Goal: Information Seeking & Learning: Learn about a topic

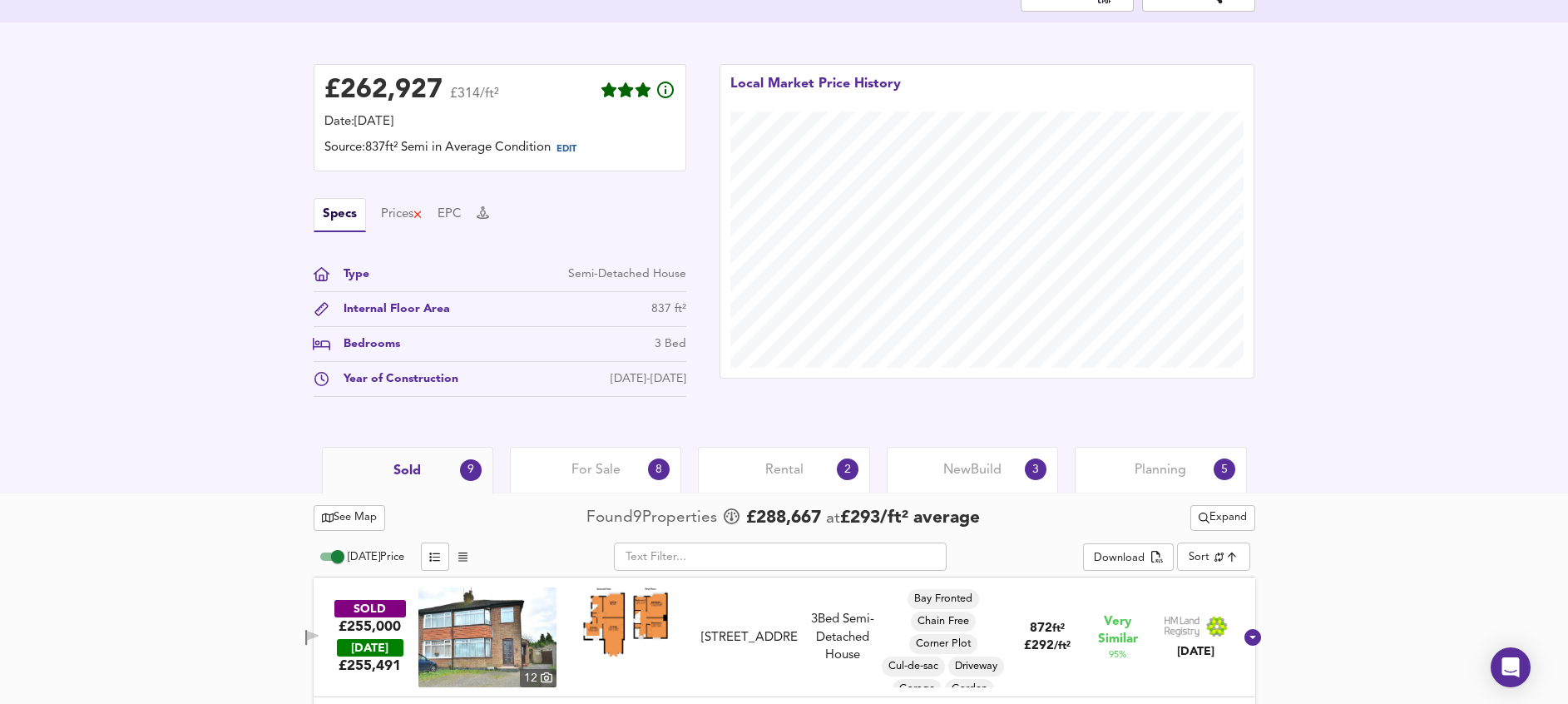
scroll to position [624, 0]
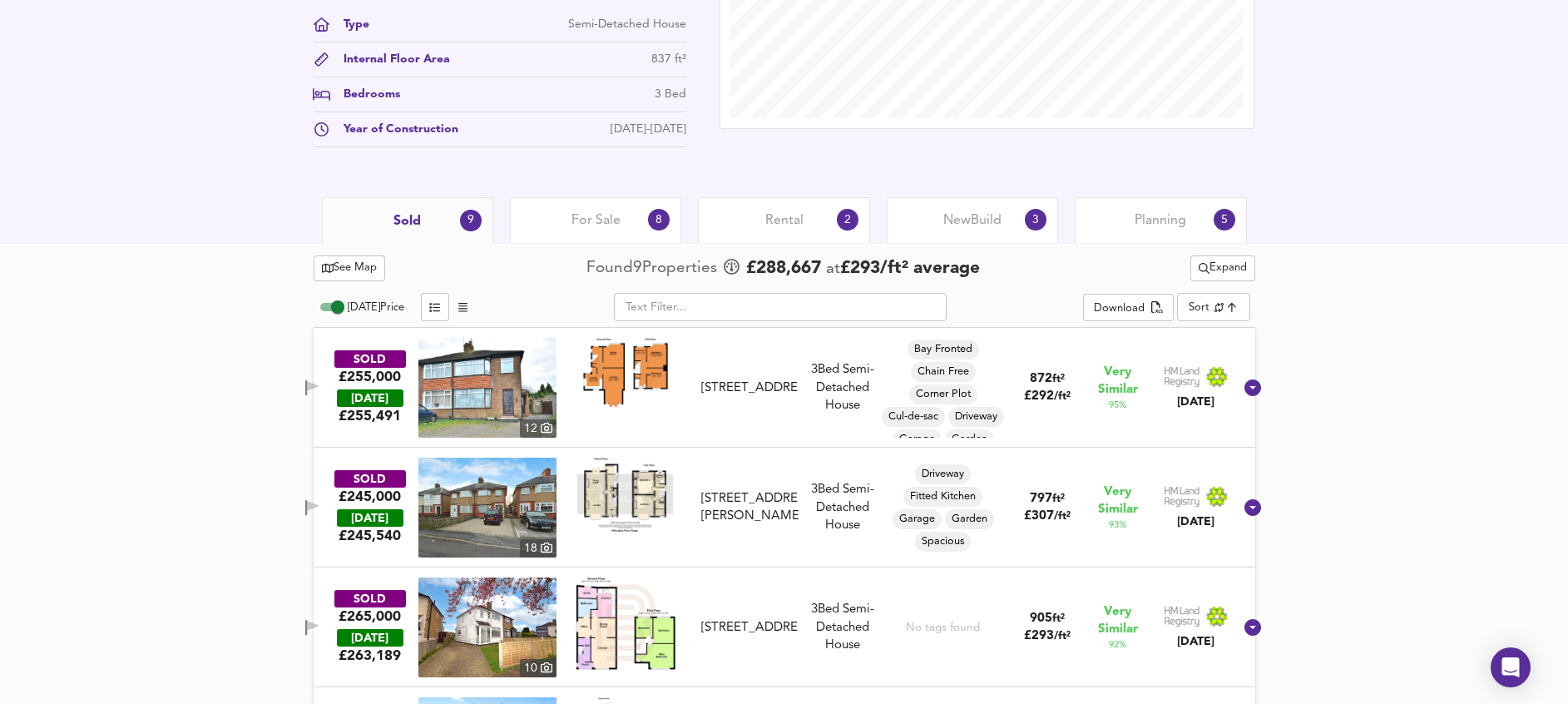
click at [1203, 222] on div "Planning 5" at bounding box center [1161, 220] width 172 height 45
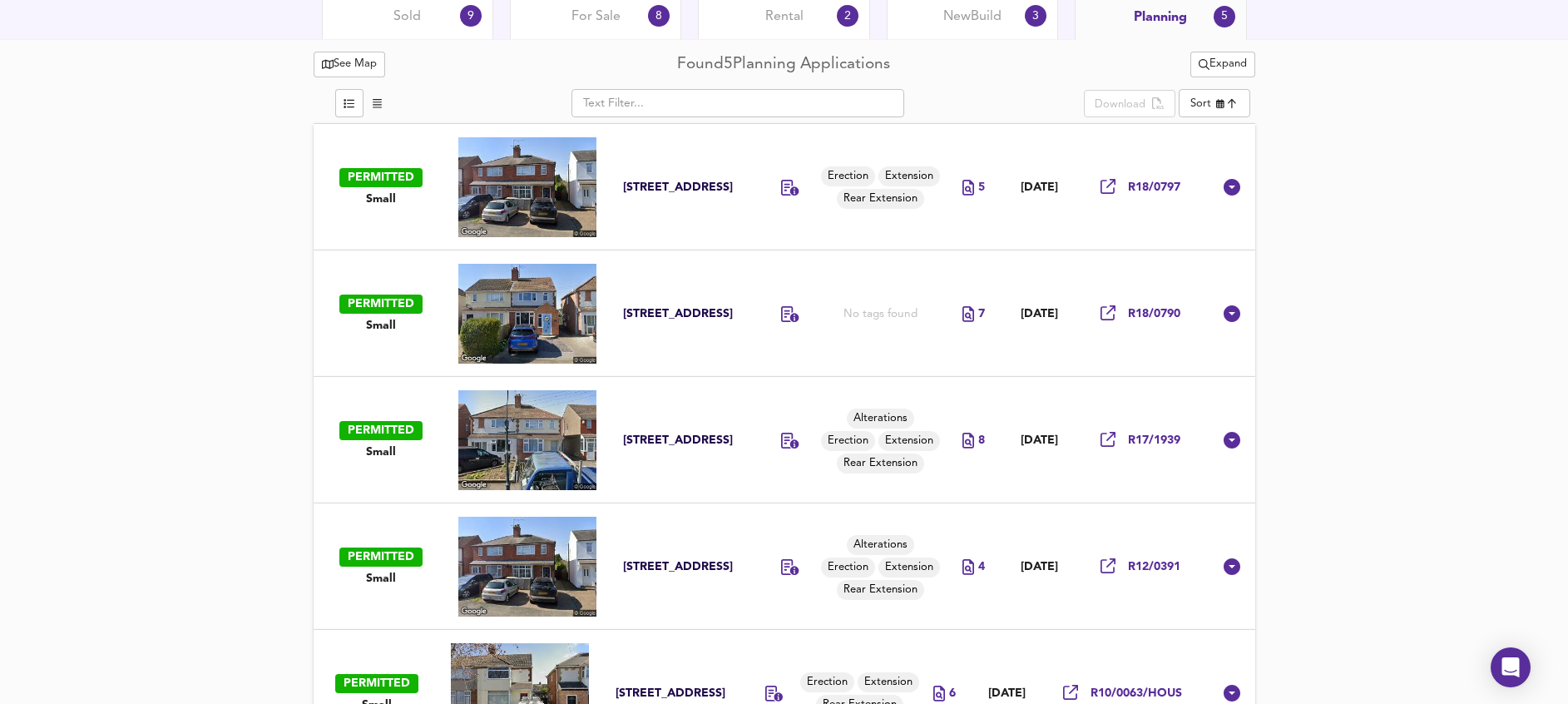
scroll to position [826, 0]
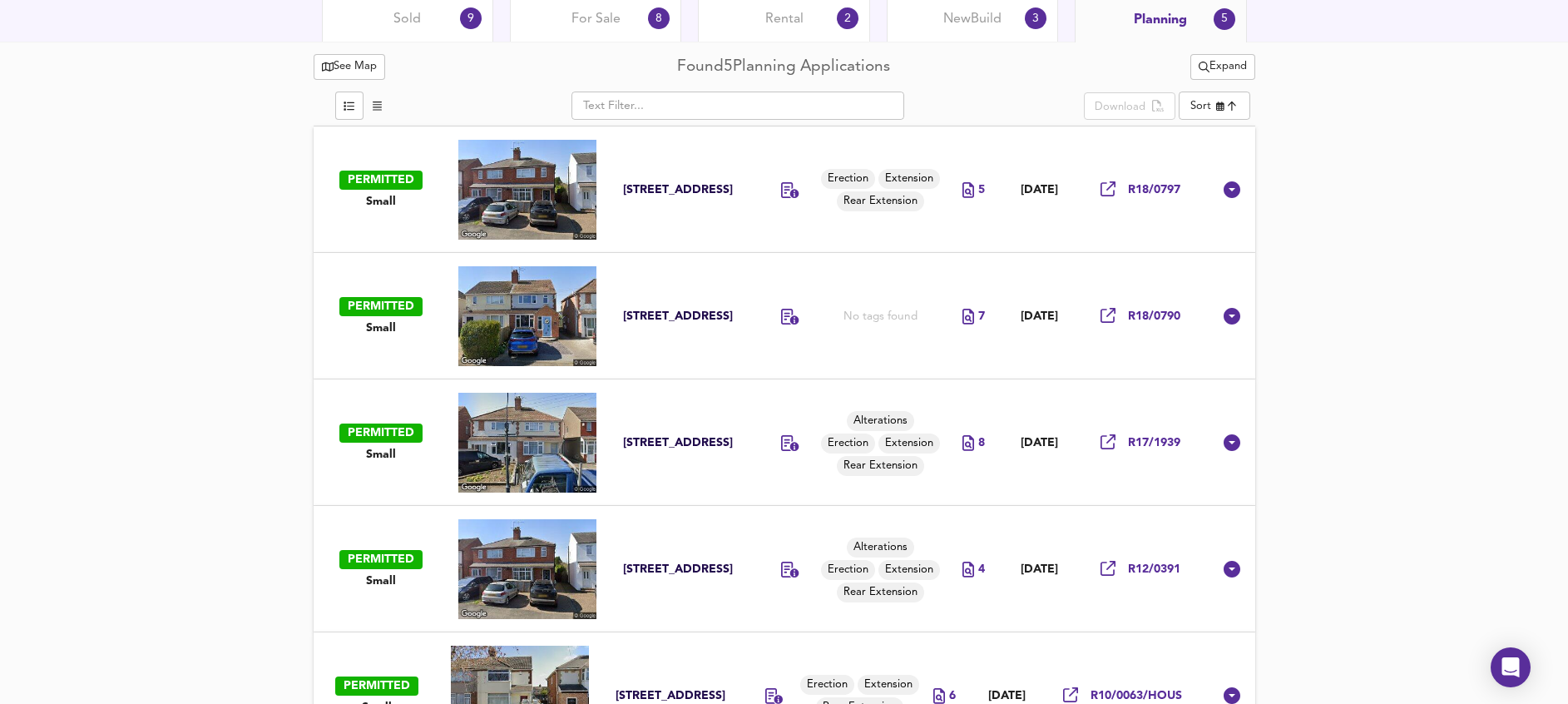
click at [155, 492] on div "See Map Found 5 Planning Applications Expand ​ Download Sort newest ​ PERMITTED…" at bounding box center [784, 405] width 1568 height 726
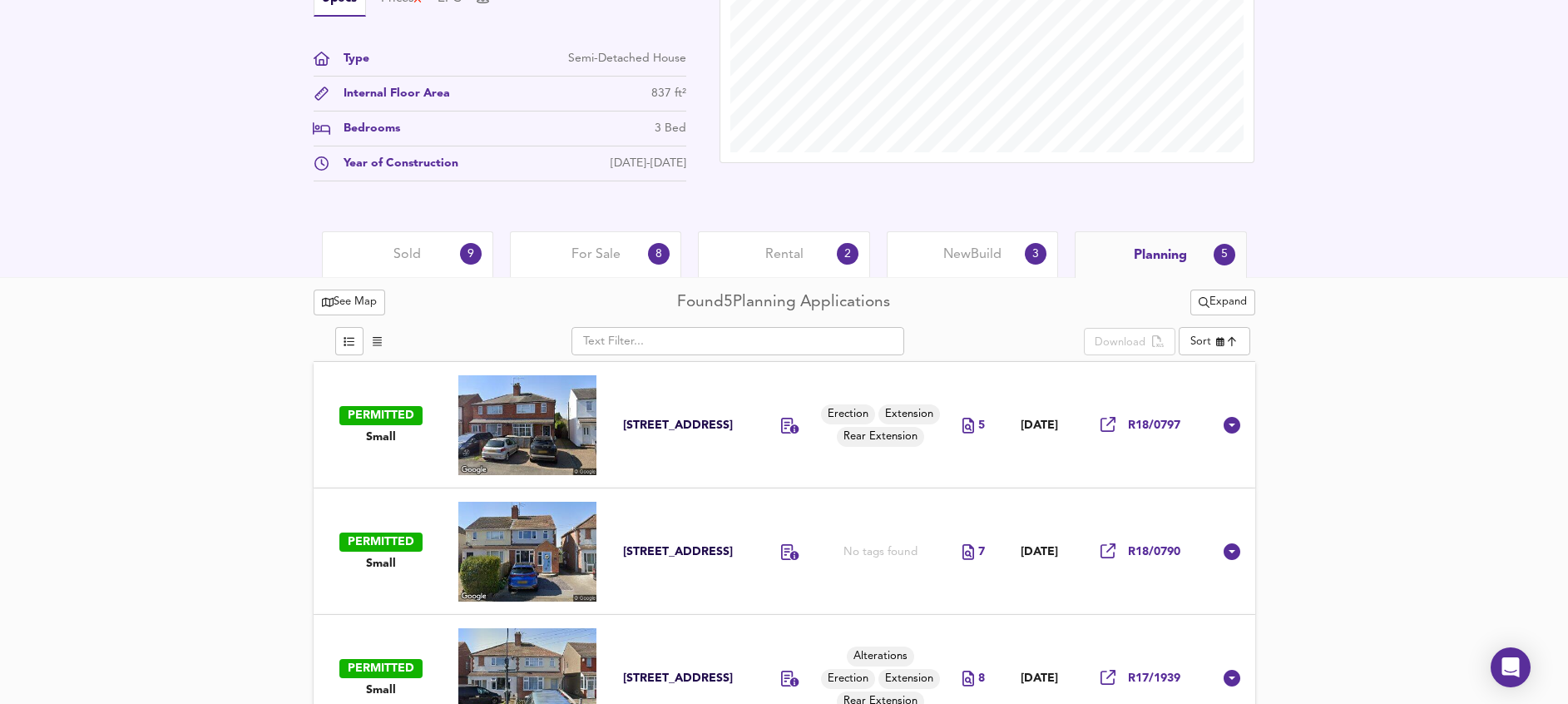
scroll to position [624, 0]
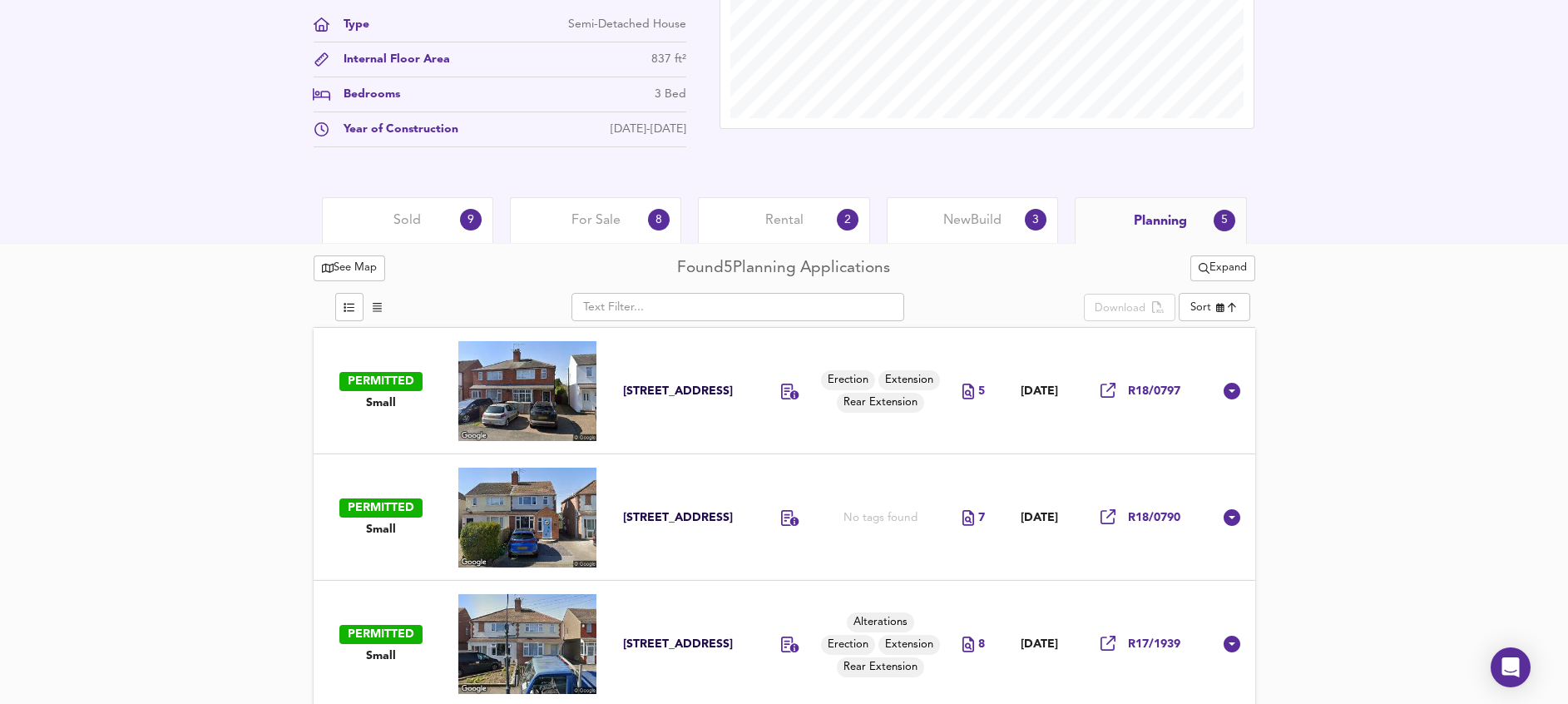
click at [414, 223] on span "Sold" at bounding box center [407, 220] width 27 height 18
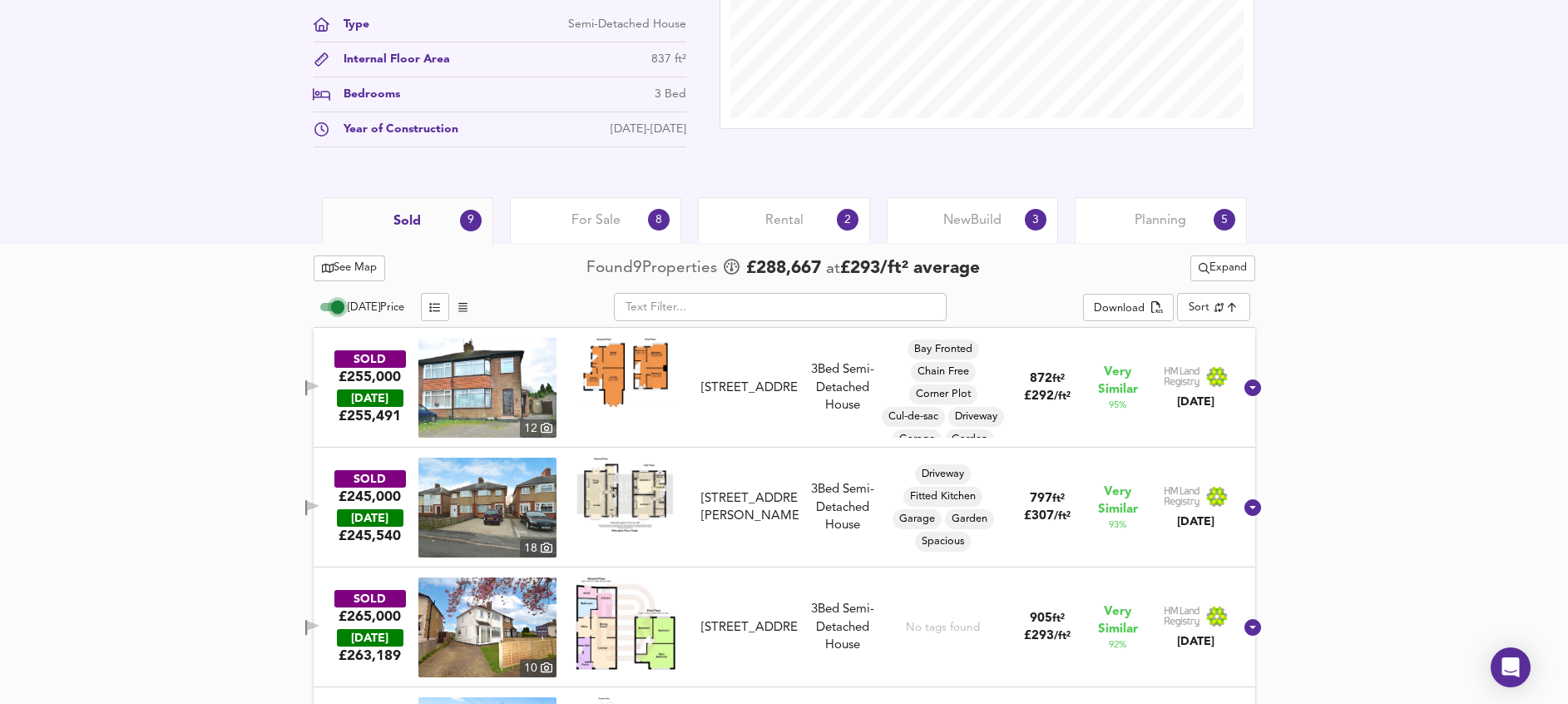
click at [319, 309] on input "[DATE] Price" at bounding box center [338, 307] width 60 height 20
checkbox input "false"
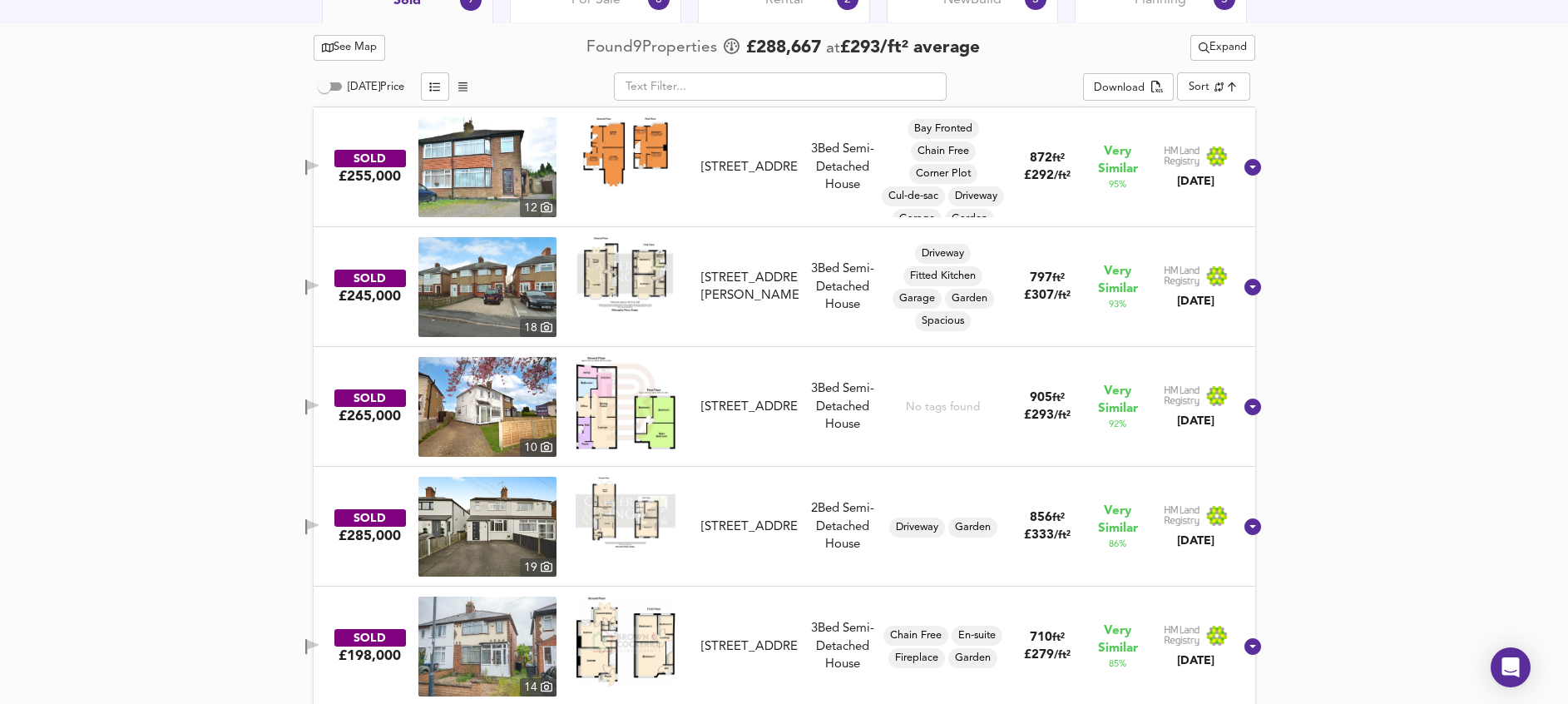
scroll to position [827, 0]
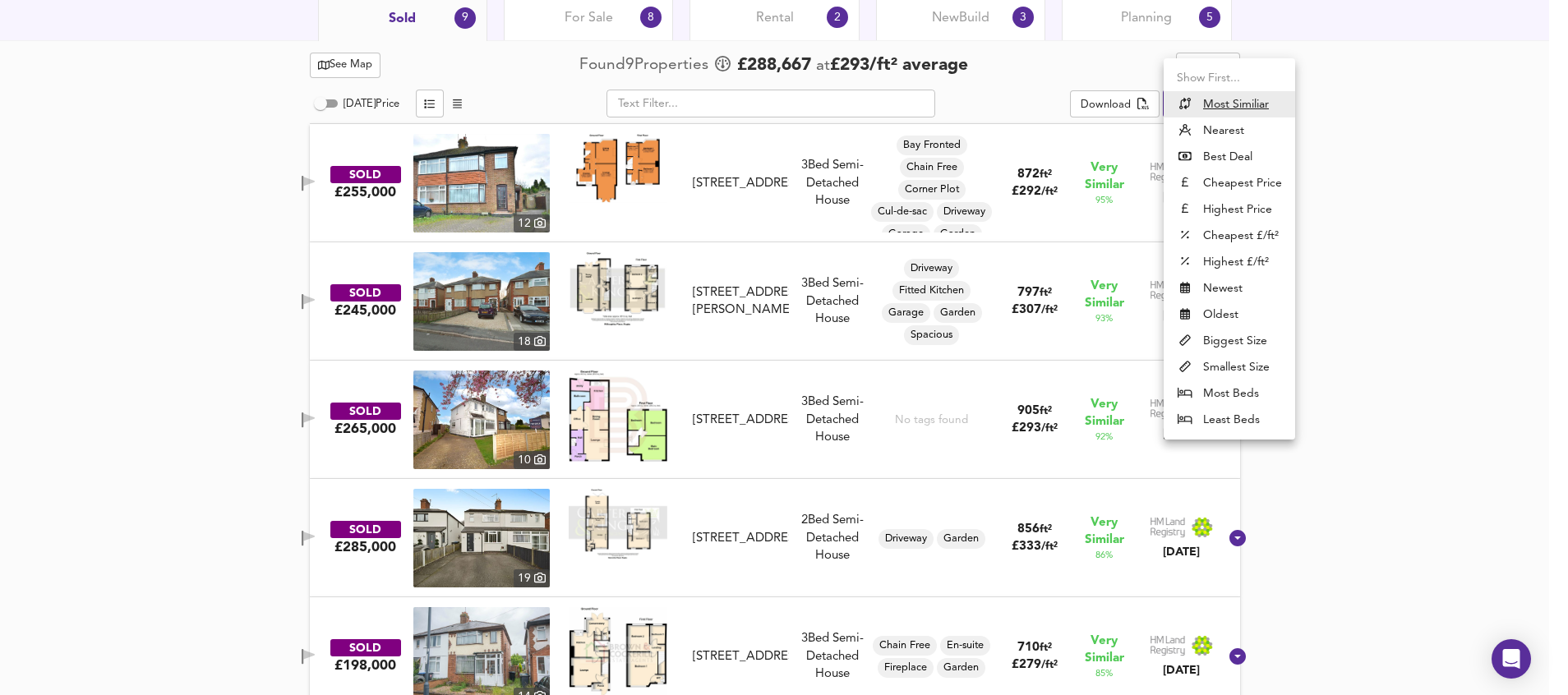
click at [1214, 286] on li "Newest" at bounding box center [1229, 288] width 131 height 26
type input "newest"
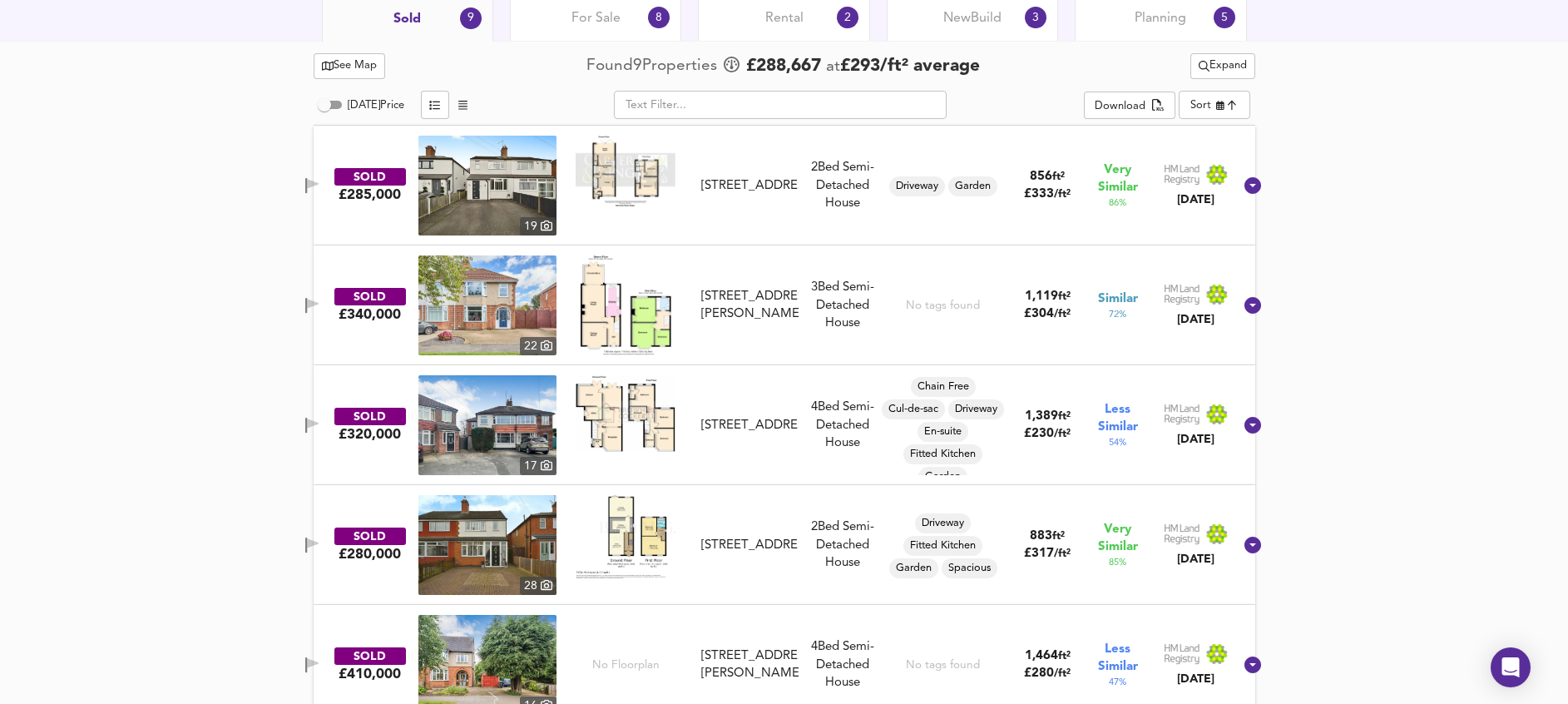
click at [172, 372] on div "See Map Found 9 Propert ies £ 288,667 at £ 293 / ft² average Expand [DATE] Pric…" at bounding box center [784, 627] width 1568 height 1172
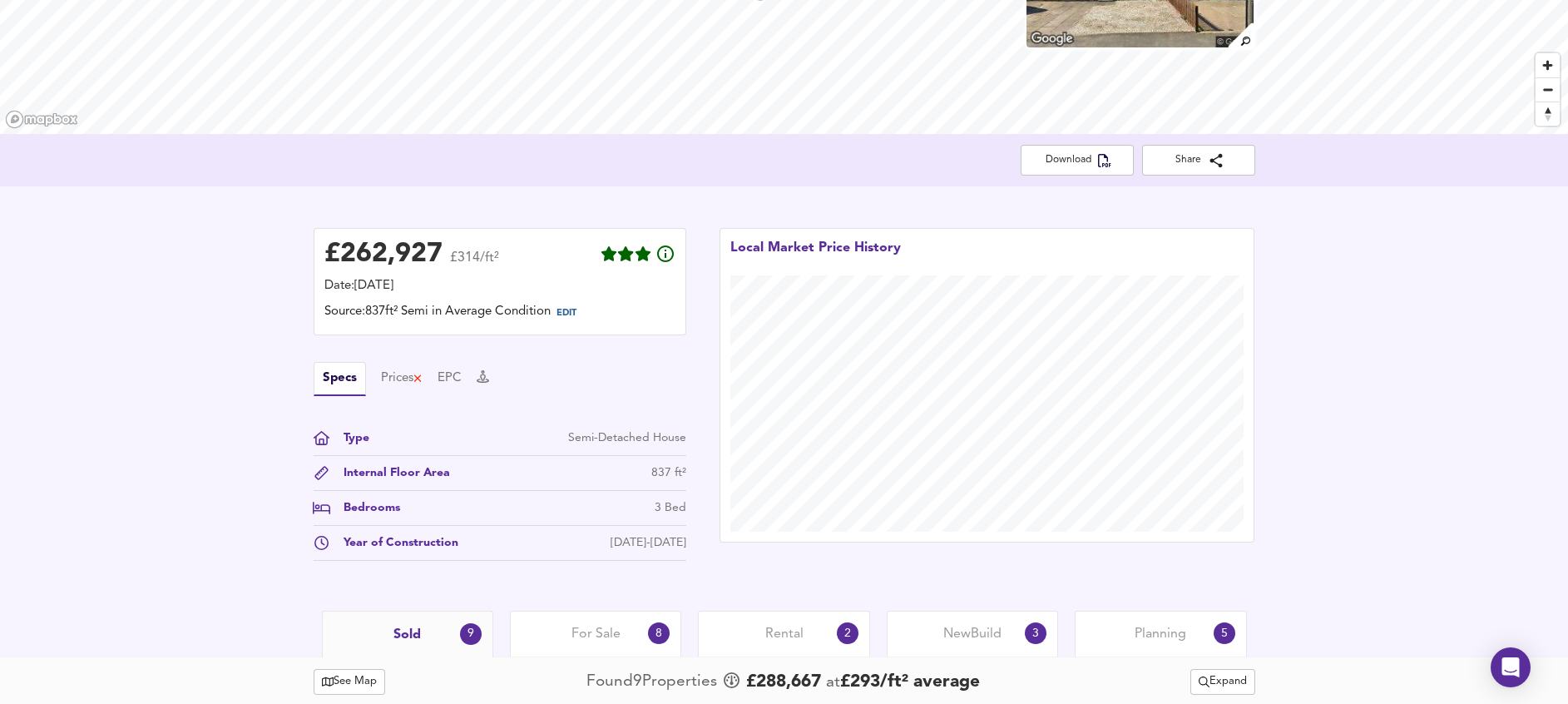
scroll to position [250, 0]
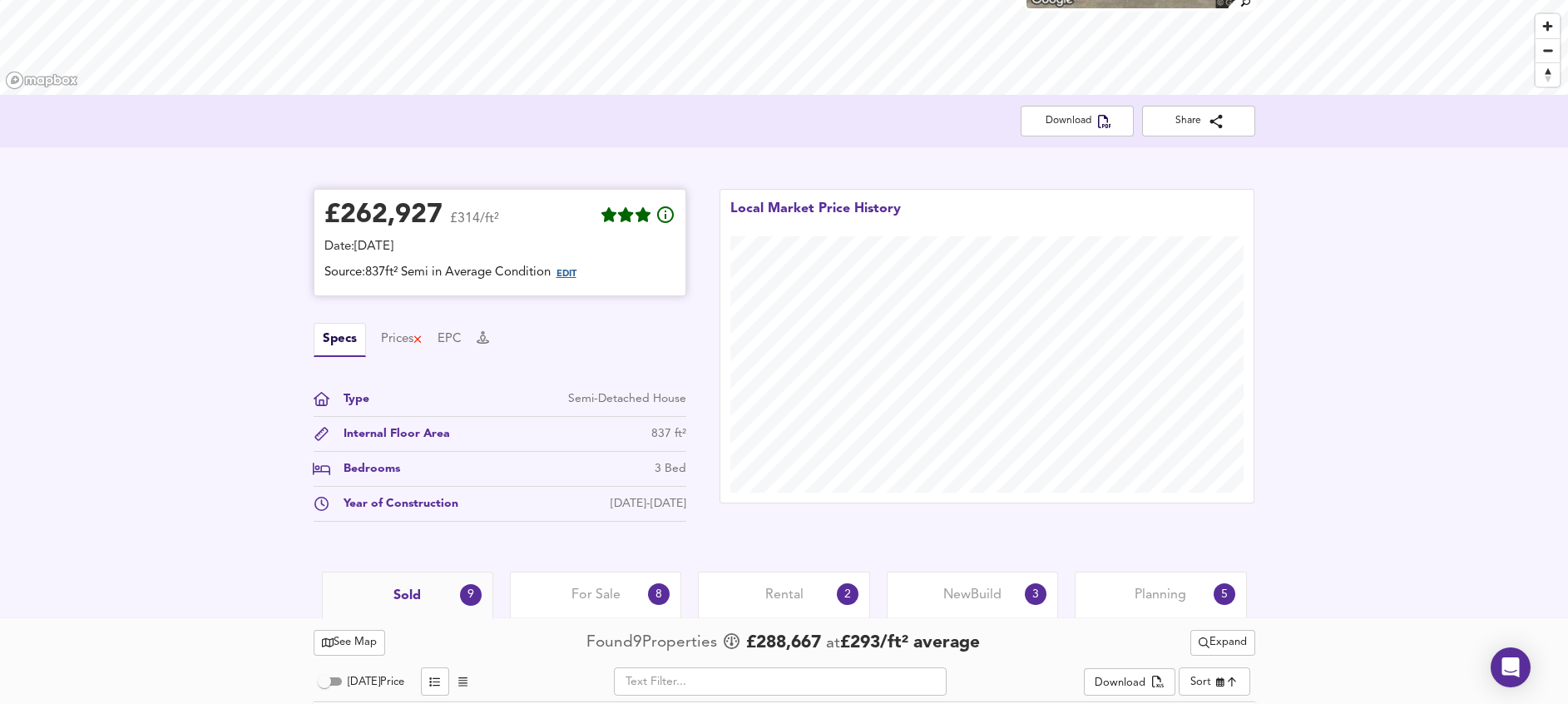
click at [576, 271] on span "EDIT" at bounding box center [566, 275] width 20 height 9
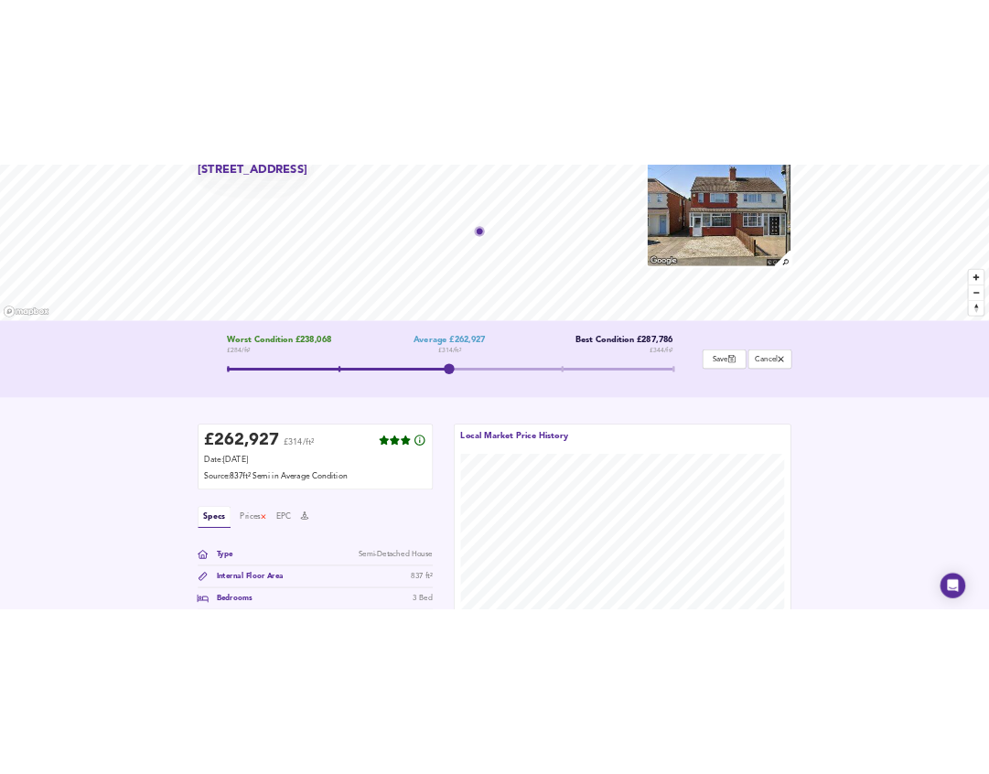
scroll to position [90, 0]
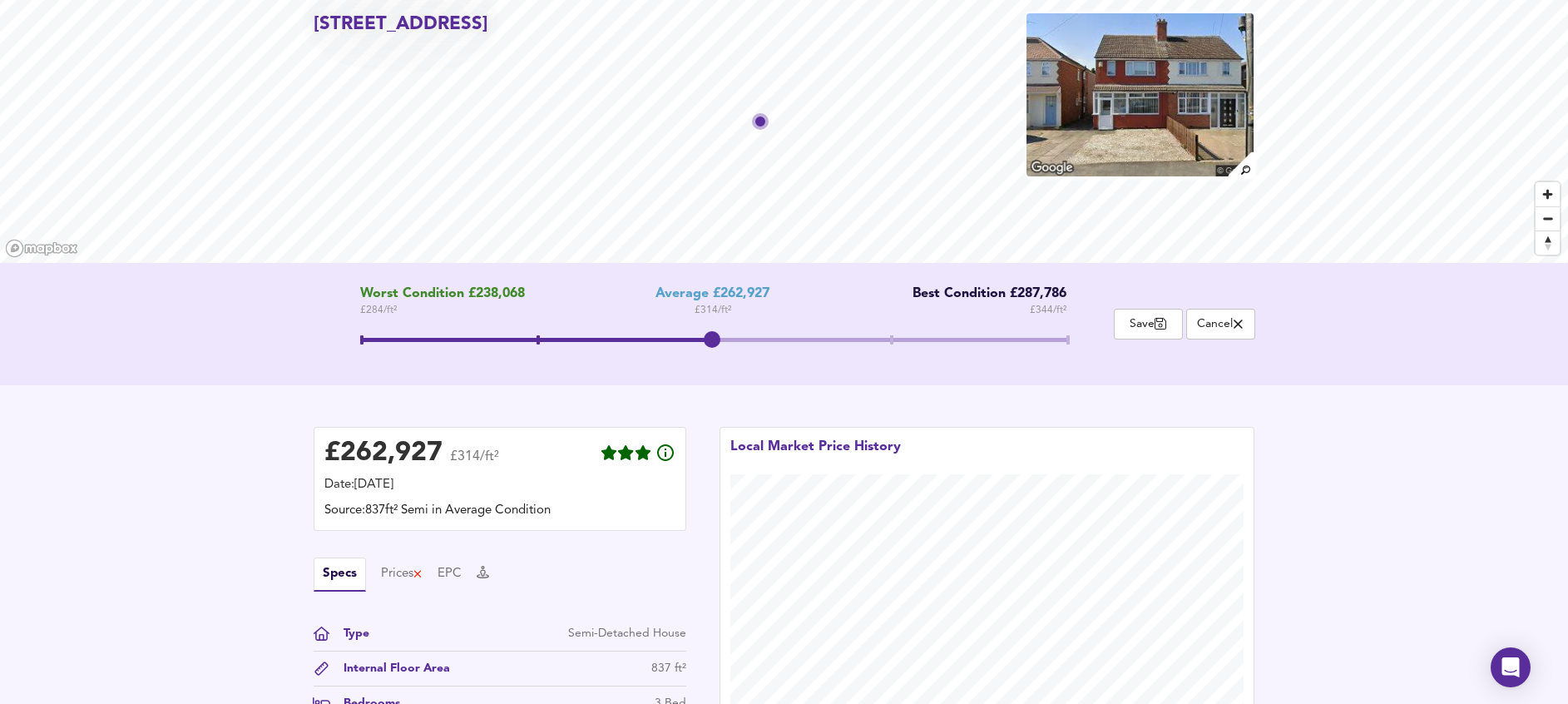
click at [66, 623] on html "Map Search Valuation 9 Log out [STREET_ADDRESS] Worst Condition £238,068 £ 284 …" at bounding box center [784, 270] width 1568 height 704
